Goal: Task Accomplishment & Management: Manage account settings

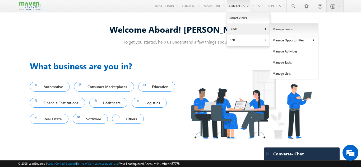
click at [278, 29] on link "Manage Leads" at bounding box center [294, 29] width 48 height 11
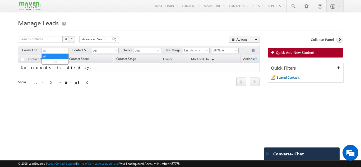
click at [62, 51] on span "All" at bounding box center [54, 50] width 25 height 5
click at [94, 25] on h1 "Manage Leads" at bounding box center [180, 22] width 325 height 10
